Goal: Task Accomplishment & Management: Use online tool/utility

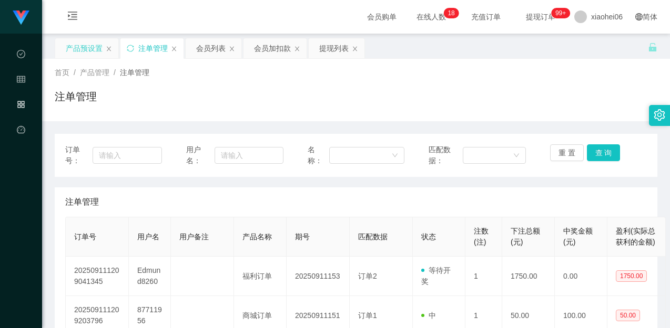
click at [79, 44] on div "产品预设置" at bounding box center [84, 48] width 37 height 20
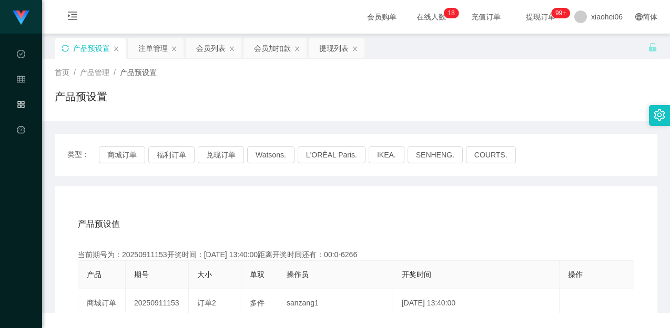
click at [66, 47] on icon "图标: sync" at bounding box center [64, 48] width 7 height 7
click at [232, 117] on div "首页 / 产品管理 / 产品预设置 / 产品预设置" at bounding box center [356, 90] width 628 height 63
click at [158, 210] on div "产品预设值 添加期号" at bounding box center [356, 224] width 556 height 29
click at [114, 157] on button "商城订单" at bounding box center [122, 155] width 46 height 17
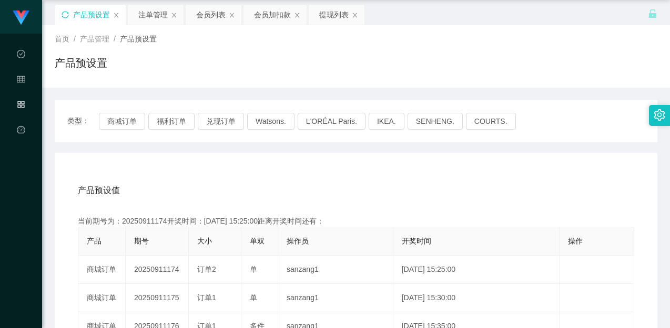
scroll to position [53, 0]
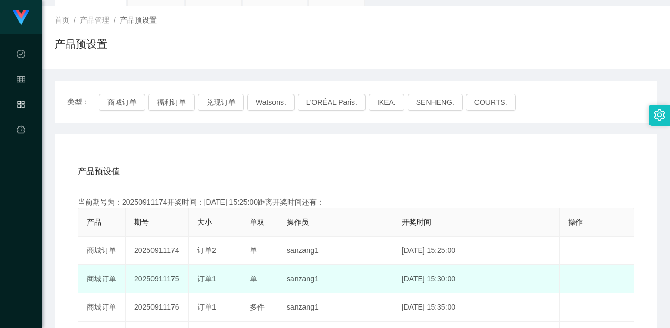
click at [164, 277] on td "20250911175" at bounding box center [157, 279] width 63 height 28
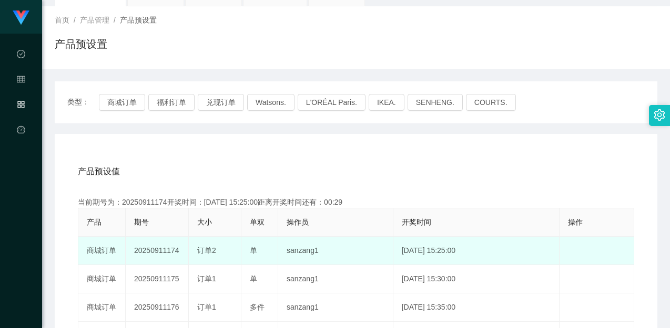
copy td "20250911175"
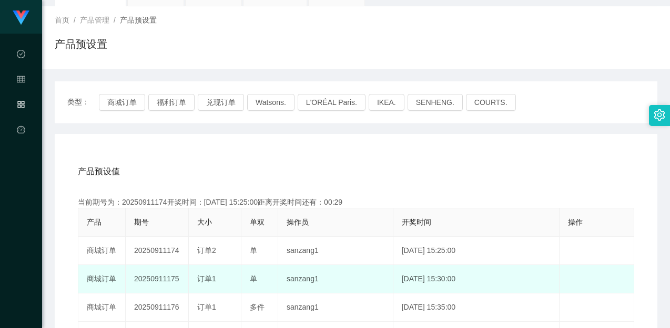
click at [163, 277] on td "20250911175" at bounding box center [157, 279] width 63 height 28
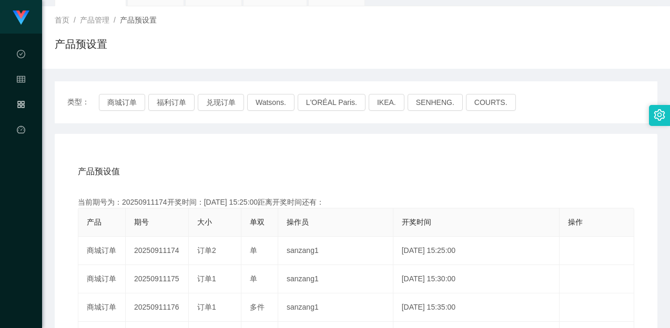
click at [350, 168] on div "产品预设值 添加期号" at bounding box center [356, 171] width 556 height 29
click at [356, 167] on div "产品预设值 添加期号" at bounding box center [356, 171] width 556 height 29
click at [131, 102] on button "商城订单" at bounding box center [122, 102] width 46 height 17
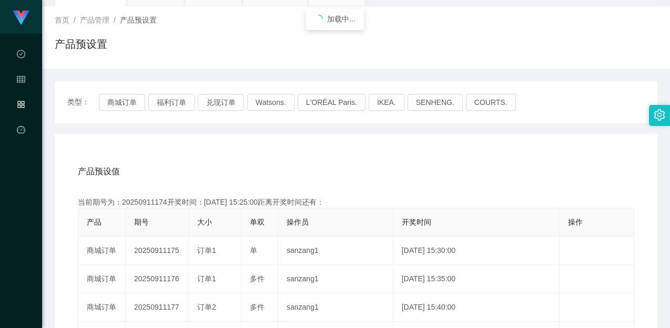
click at [354, 59] on div "产品预设置" at bounding box center [356, 48] width 602 height 24
click at [484, 47] on div "产品预设置" at bounding box center [356, 48] width 602 height 24
click at [520, 48] on div "产品预设置" at bounding box center [356, 48] width 602 height 24
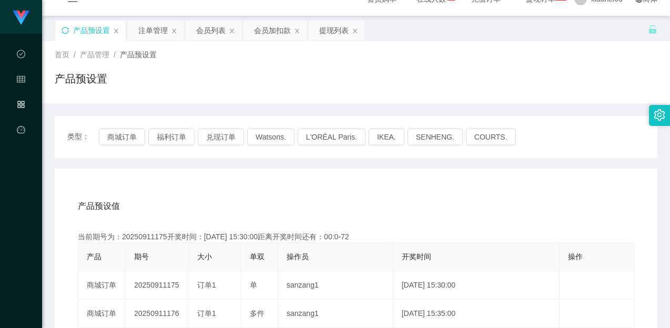
scroll to position [0, 0]
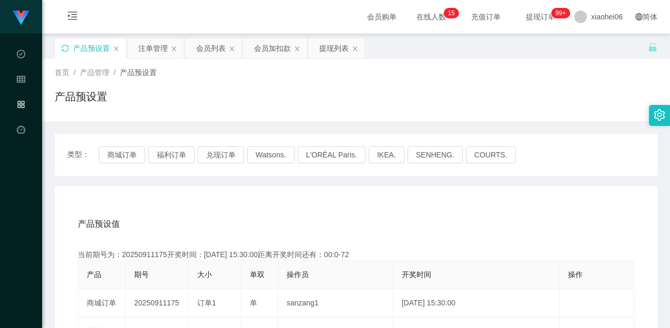
click at [149, 48] on div "注单管理" at bounding box center [152, 48] width 29 height 20
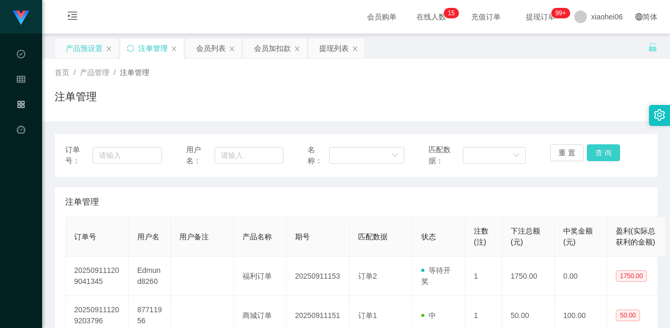
click at [589, 150] on button "查 询" at bounding box center [604, 153] width 34 height 17
click at [536, 197] on div "注单管理" at bounding box center [355, 202] width 581 height 29
click at [208, 63] on div "首页 / 产品管理 / 注单管理 / 注单管理" at bounding box center [356, 90] width 628 height 63
